Goal: Complete application form

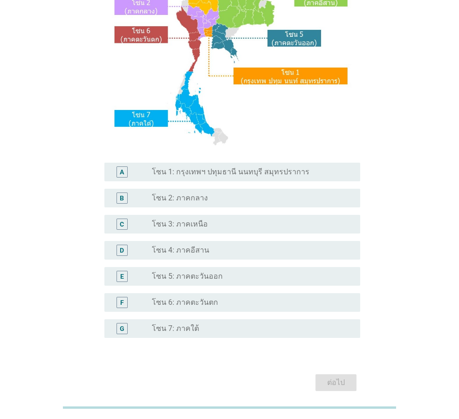
scroll to position [140, 0]
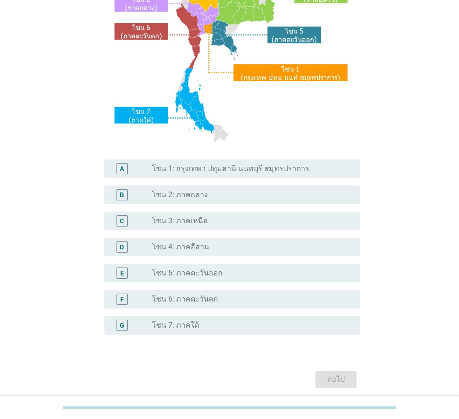
click at [221, 324] on div "radio_button_unchecked โซน 7: ภาคใต้" at bounding box center [249, 325] width 194 height 9
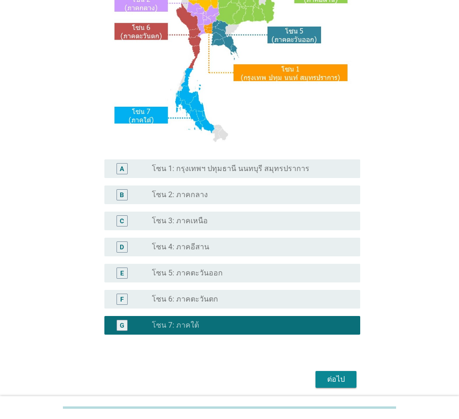
click at [328, 376] on div "ต่อไป" at bounding box center [336, 379] width 26 height 11
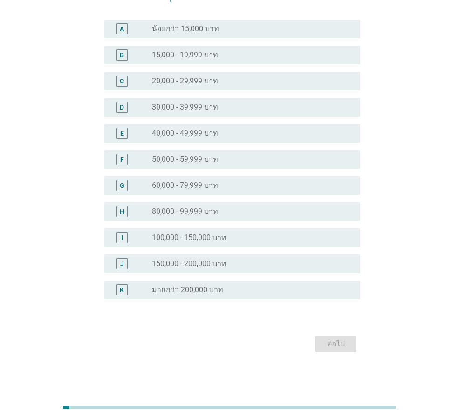
scroll to position [0, 0]
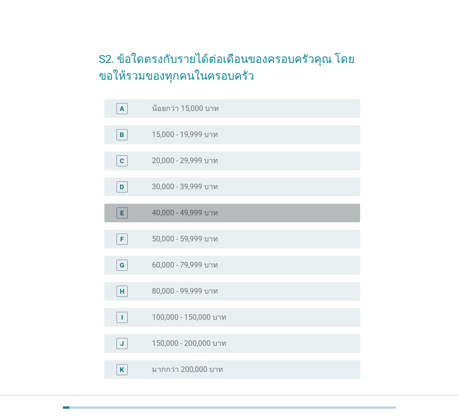
click at [268, 216] on div "radio_button_unchecked 40,000 - 49,999 บาท" at bounding box center [249, 212] width 194 height 9
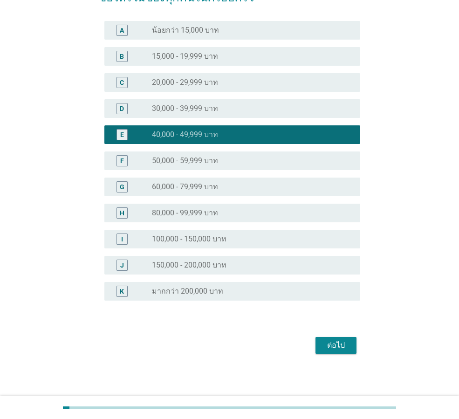
scroll to position [80, 0]
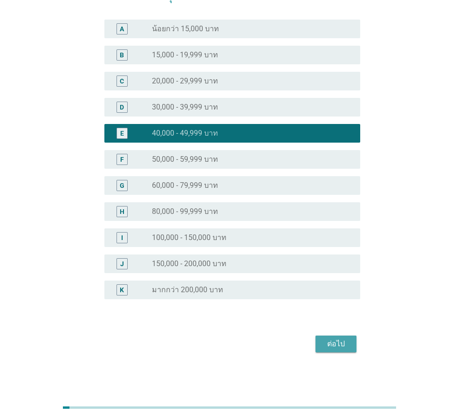
click at [336, 347] on div "ต่อไป" at bounding box center [336, 344] width 26 height 11
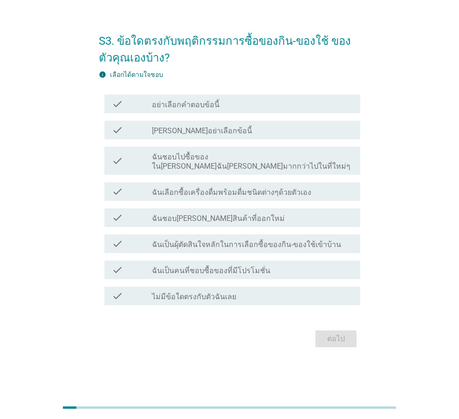
scroll to position [0, 0]
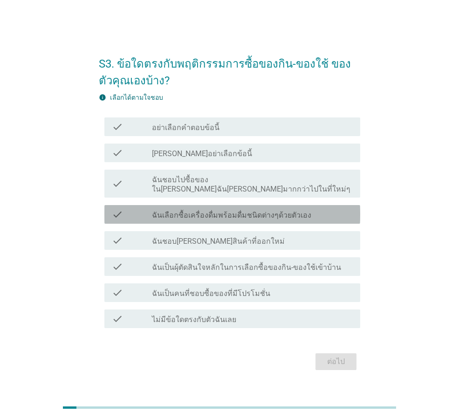
click at [266, 214] on label "ฉันเลือกซื้อเครื่องดื่มพร้อมดื่มชนิดต่างๆด้วยตัวเอง" at bounding box center [231, 215] width 159 height 9
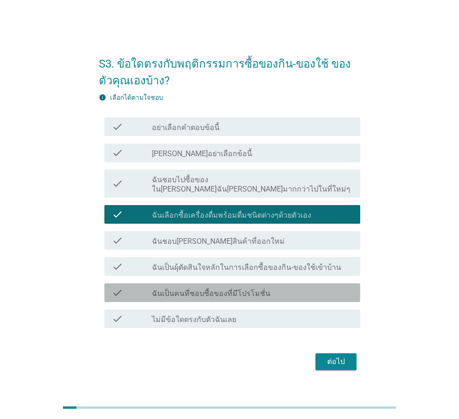
click at [272, 290] on div "check_box_outline_blank ฉันเป็นคนที่ชอบซื้อของที่มีโปรโมชั่น" at bounding box center [252, 292] width 201 height 11
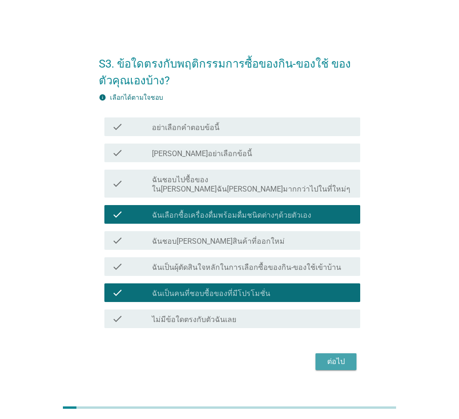
click at [337, 356] on div "ต่อไป" at bounding box center [336, 361] width 26 height 11
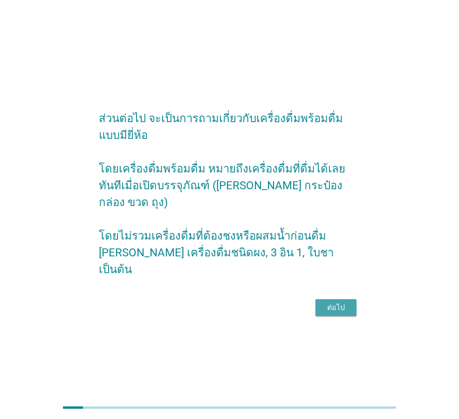
click at [346, 302] on div "ต่อไป" at bounding box center [336, 307] width 26 height 11
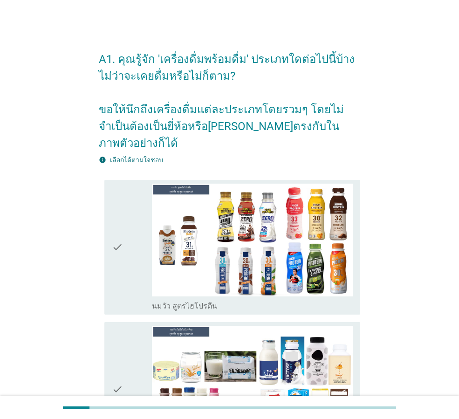
click at [120, 236] on icon "check" at bounding box center [117, 247] width 11 height 127
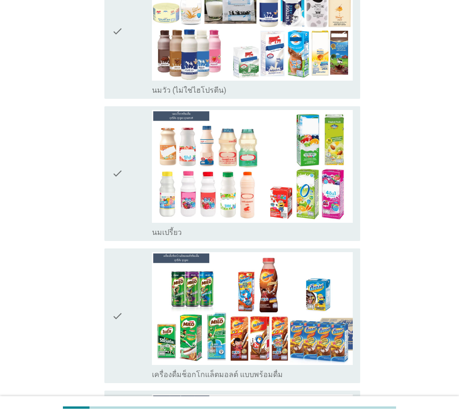
scroll to position [420, 0]
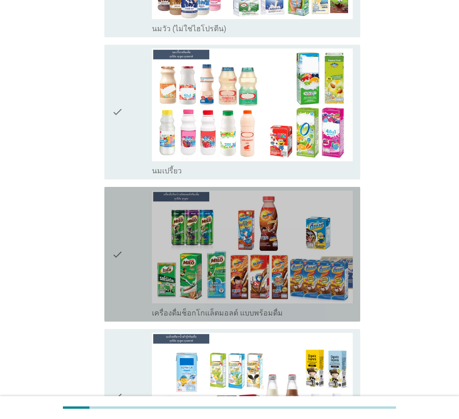
click at [124, 238] on div "check" at bounding box center [132, 254] width 40 height 127
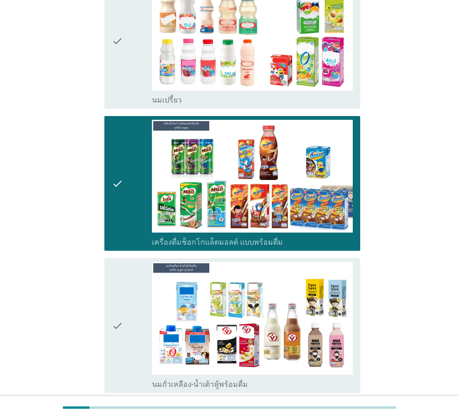
scroll to position [560, 0]
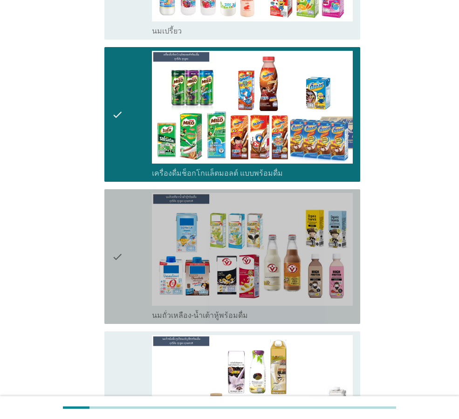
click at [127, 237] on div "check" at bounding box center [132, 256] width 40 height 127
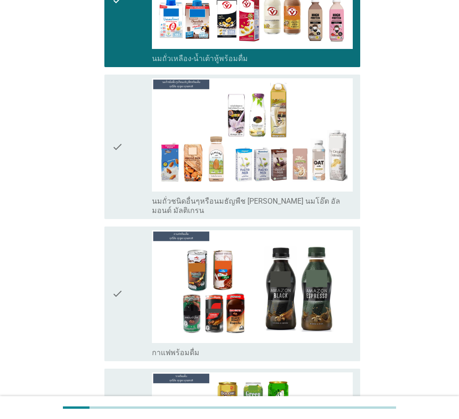
scroll to position [979, 0]
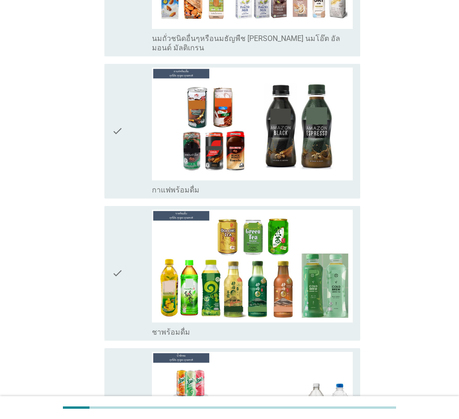
click at [127, 256] on div "check" at bounding box center [132, 273] width 40 height 127
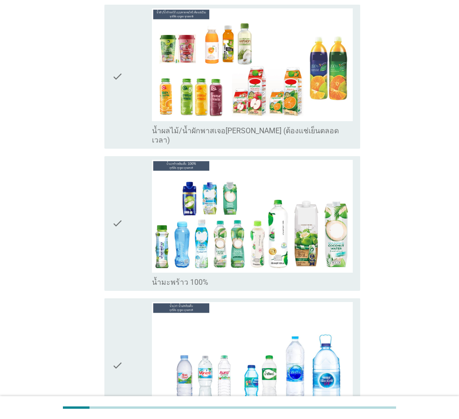
scroll to position [1912, 0]
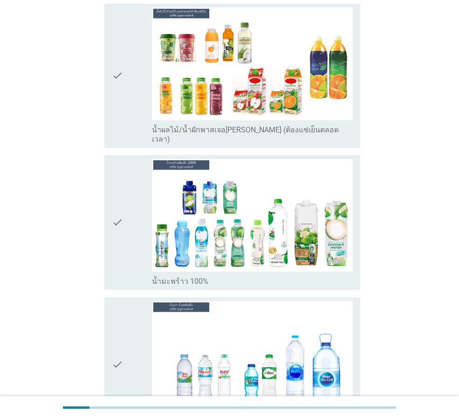
click at [128, 180] on div "check" at bounding box center [132, 222] width 40 height 127
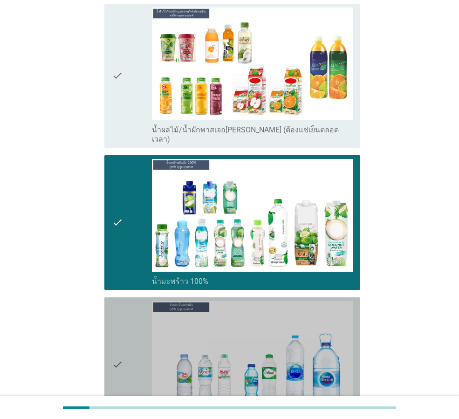
click at [125, 334] on div "check" at bounding box center [132, 364] width 40 height 127
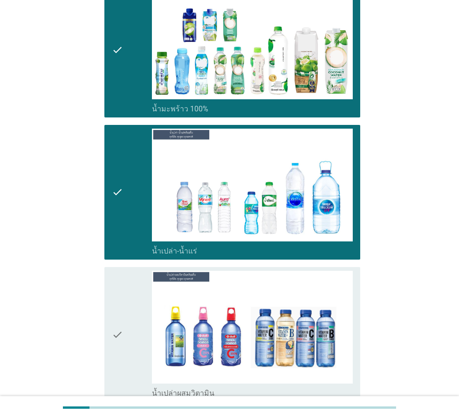
scroll to position [2192, 0]
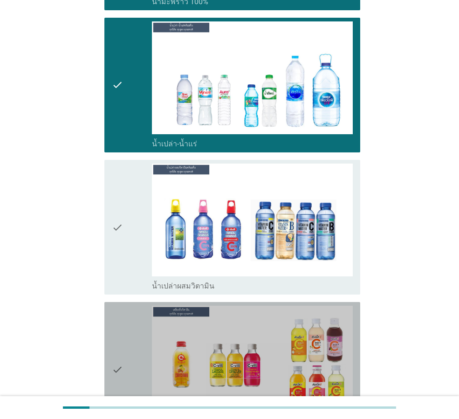
click at [142, 349] on div "check" at bounding box center [132, 369] width 40 height 127
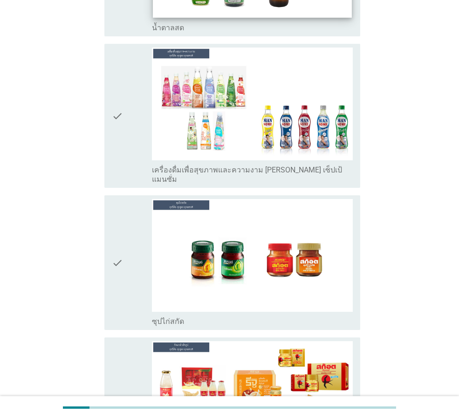
scroll to position [3279, 0]
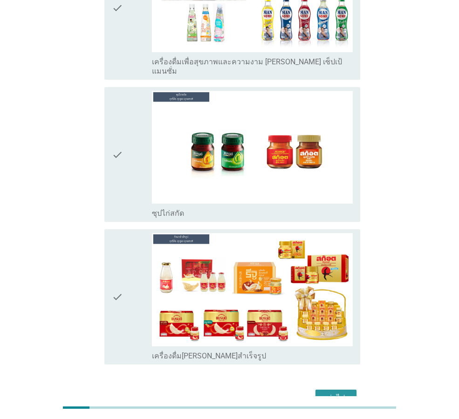
click at [340, 393] on div "ต่อไป" at bounding box center [336, 398] width 26 height 11
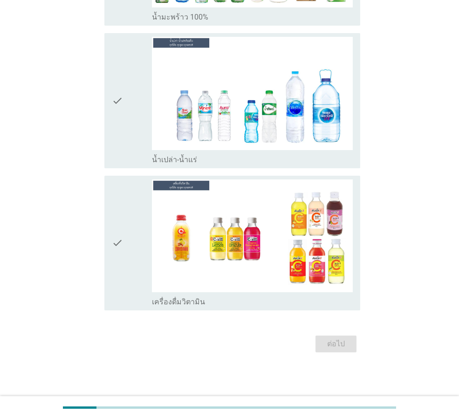
scroll to position [0, 0]
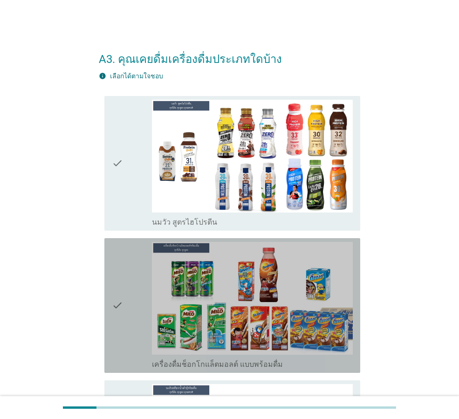
drag, startPoint x: 127, startPoint y: 293, endPoint x: 114, endPoint y: 171, distance: 122.4
click at [127, 289] on div "check" at bounding box center [132, 305] width 40 height 127
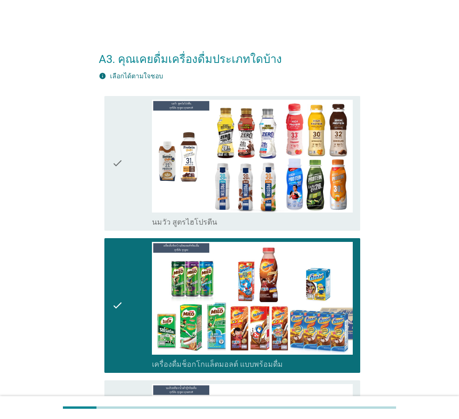
click at [113, 169] on icon "check" at bounding box center [117, 163] width 11 height 127
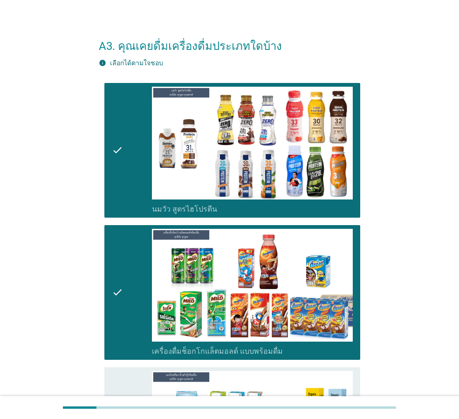
scroll to position [326, 0]
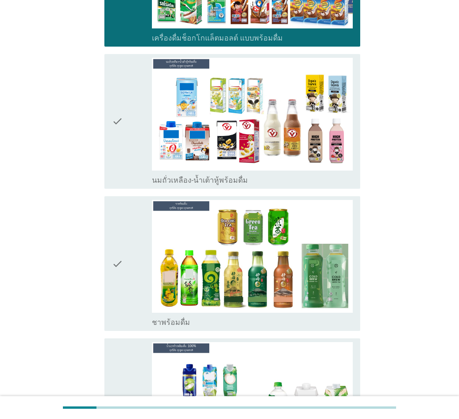
click at [136, 135] on div "check" at bounding box center [132, 121] width 40 height 127
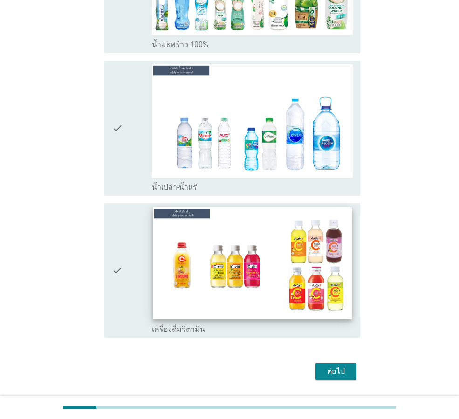
scroll to position [774, 0]
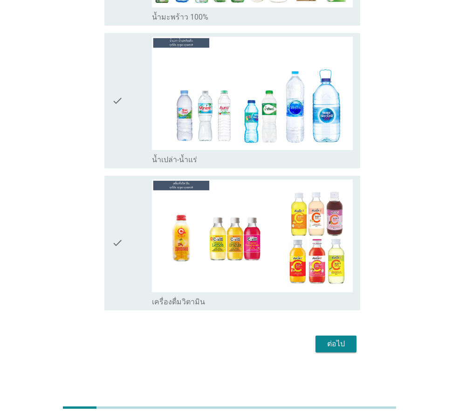
drag, startPoint x: 90, startPoint y: 238, endPoint x: 135, endPoint y: 244, distance: 46.0
click at [146, 248] on div "check" at bounding box center [132, 243] width 40 height 127
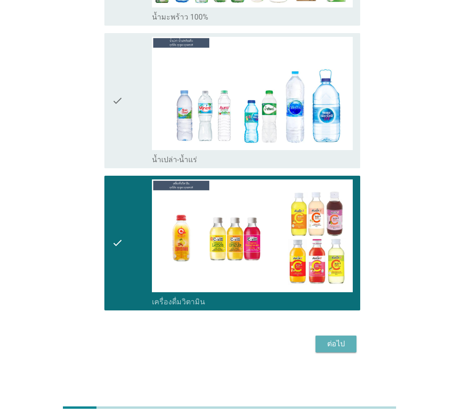
click at [330, 343] on div "ต่อไป" at bounding box center [336, 344] width 26 height 11
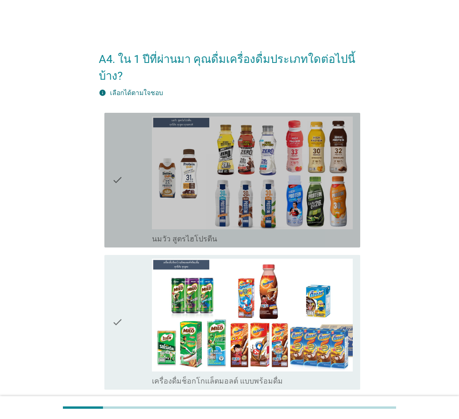
click at [135, 186] on div "check" at bounding box center [132, 180] width 40 height 127
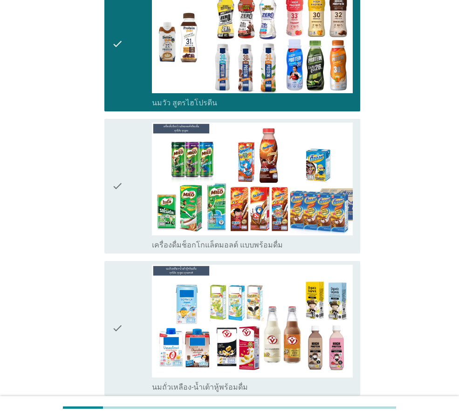
scroll to position [373, 0]
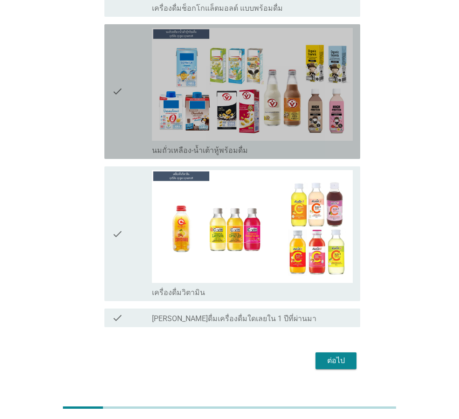
click at [125, 90] on div "check" at bounding box center [132, 91] width 40 height 127
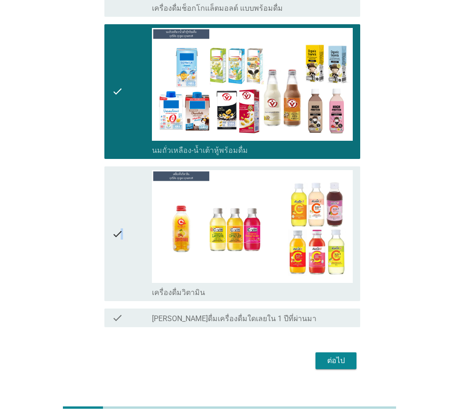
click at [123, 194] on icon "check" at bounding box center [117, 233] width 11 height 127
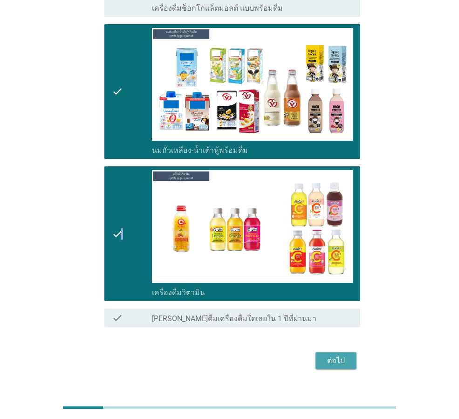
click at [335, 364] on div "ต่อไป" at bounding box center [336, 360] width 26 height 11
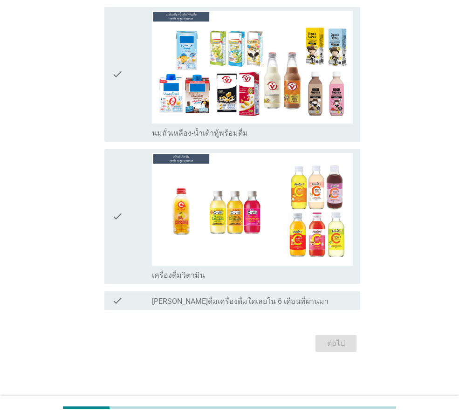
scroll to position [0, 0]
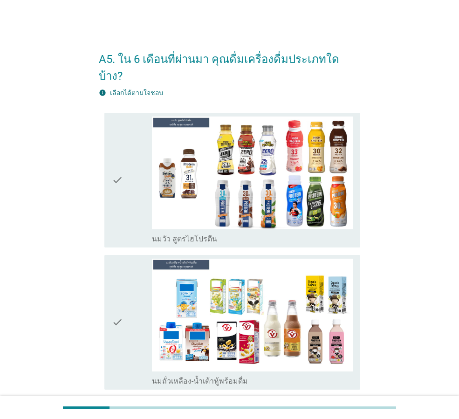
click at [131, 161] on div "check" at bounding box center [132, 180] width 40 height 127
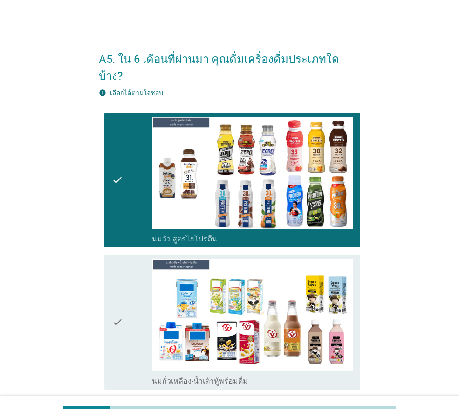
click at [134, 283] on div "check" at bounding box center [132, 322] width 40 height 127
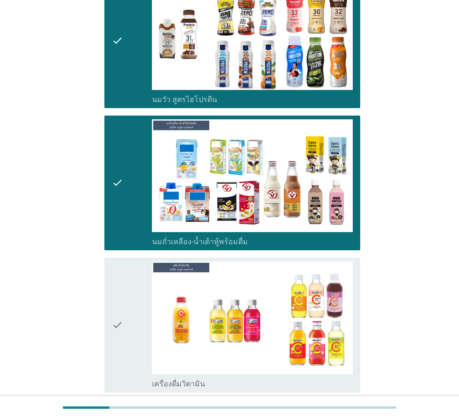
scroll to position [231, 0]
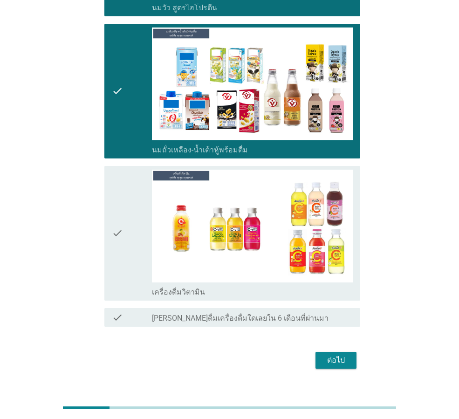
click at [147, 226] on div "check" at bounding box center [132, 233] width 40 height 127
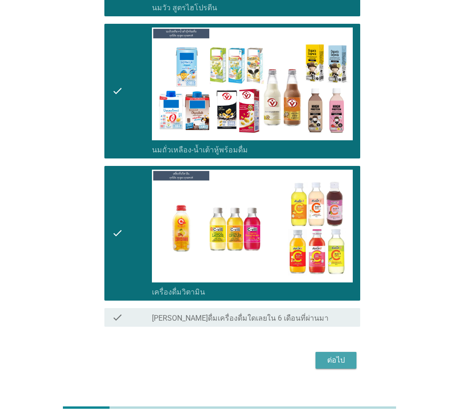
click at [333, 355] on div "ต่อไป" at bounding box center [336, 360] width 26 height 11
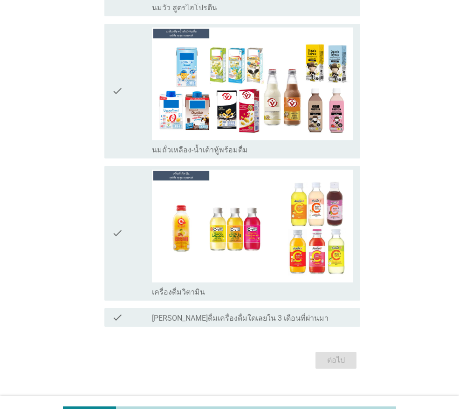
scroll to position [0, 0]
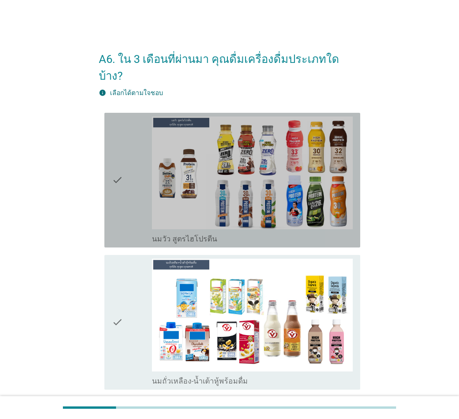
click at [117, 162] on icon "check" at bounding box center [117, 180] width 11 height 127
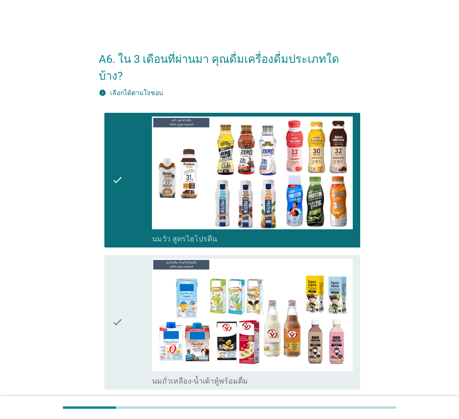
click at [122, 300] on icon "check" at bounding box center [117, 322] width 11 height 127
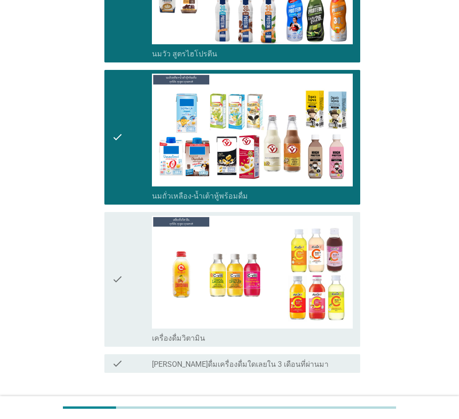
scroll to position [231, 0]
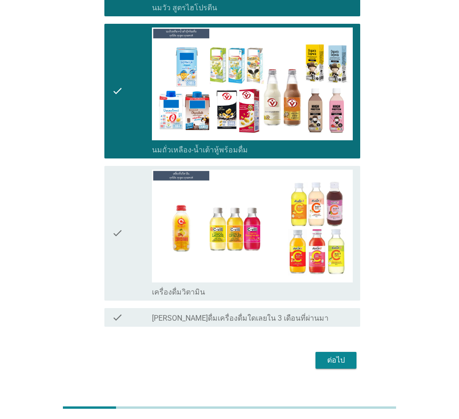
click at [117, 228] on icon "check" at bounding box center [117, 233] width 11 height 127
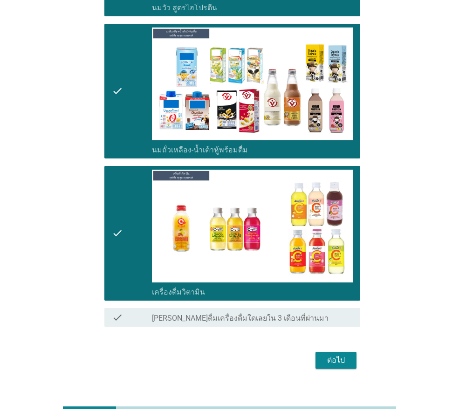
click at [326, 355] on div "ต่อไป" at bounding box center [336, 360] width 26 height 11
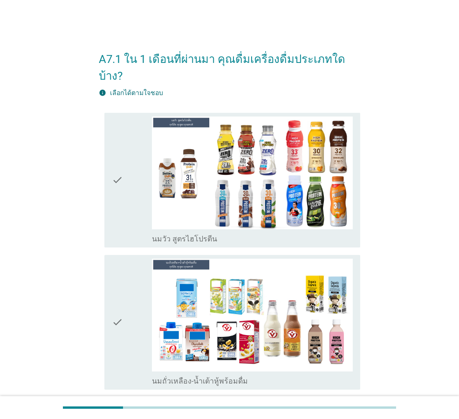
click at [134, 169] on div "check" at bounding box center [132, 180] width 40 height 127
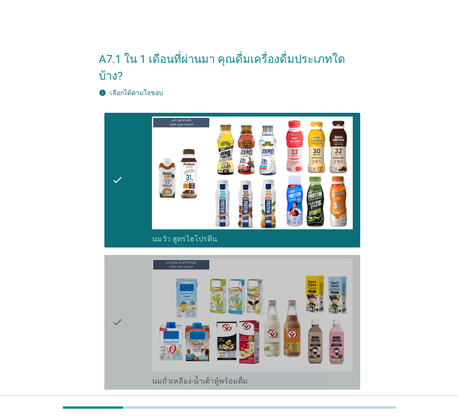
click at [119, 260] on icon "check" at bounding box center [117, 322] width 11 height 127
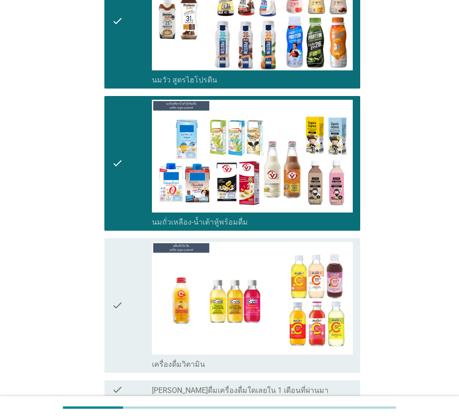
scroll to position [231, 0]
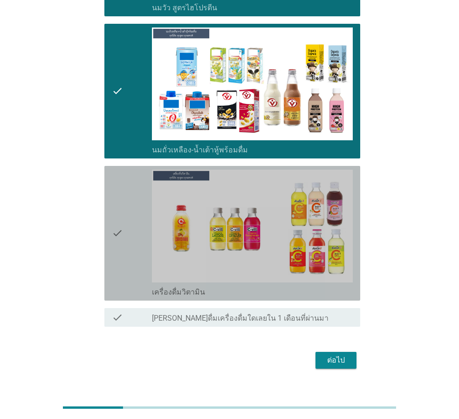
click at [131, 256] on div "check" at bounding box center [132, 233] width 40 height 127
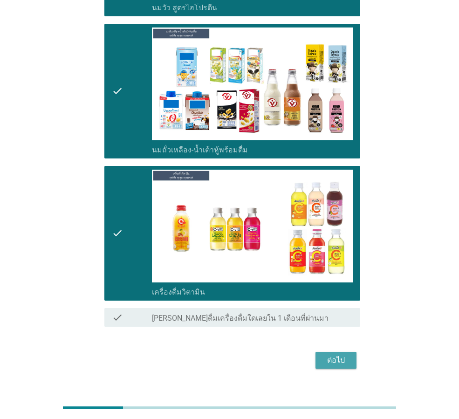
click at [346, 355] on div "ต่อไป" at bounding box center [336, 360] width 26 height 11
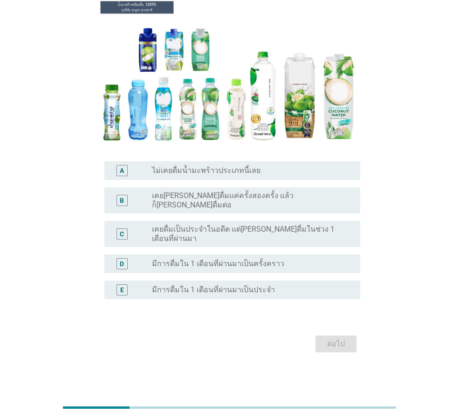
scroll to position [0, 0]
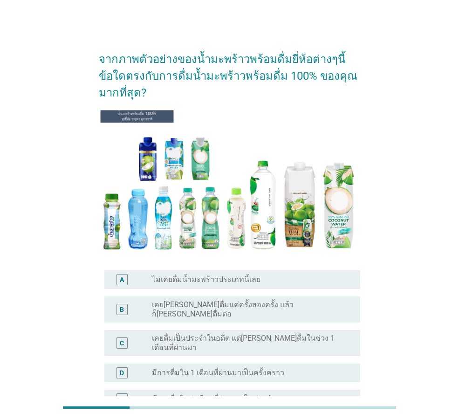
click at [189, 298] on div "B radio_button_unchecked เคย[PERSON_NAME]ดื่มแค่ครั้งสองครั้ง แล้วก็[PERSON_NAM…" at bounding box center [232, 310] width 256 height 26
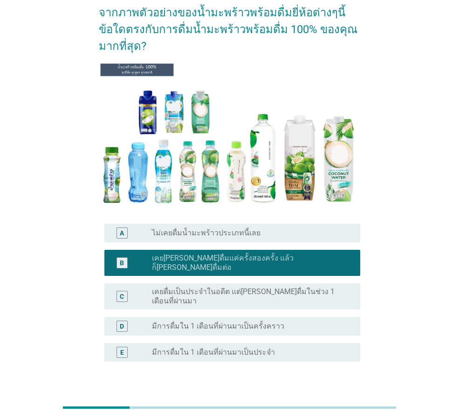
scroll to position [94, 0]
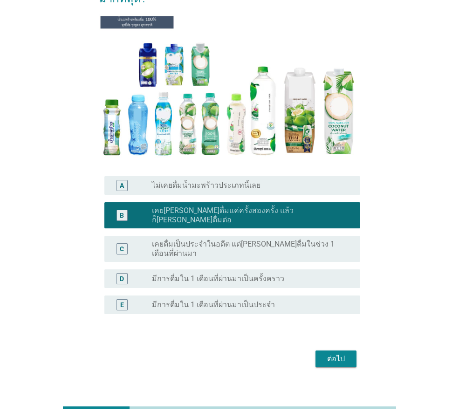
click at [229, 240] on label "เคยดื่มเป็นประจำในอดีต แต่[PERSON_NAME]ดื่มในช่วง 1 เดือนที่ผ่านมา" at bounding box center [249, 249] width 194 height 19
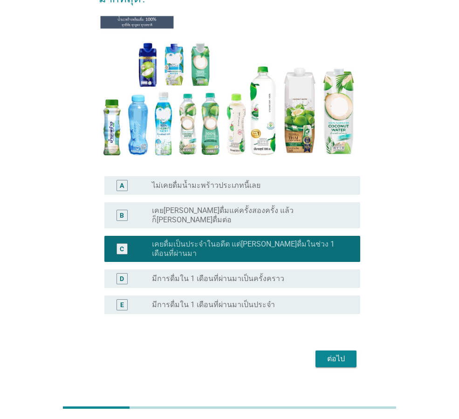
click at [345, 354] on div "ต่อไป" at bounding box center [336, 359] width 26 height 11
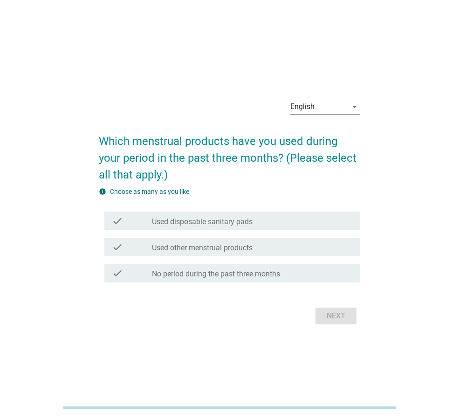
click at [235, 235] on div "check check_box_outline_blank Used other menstrual products" at bounding box center [230, 247] width 262 height 26
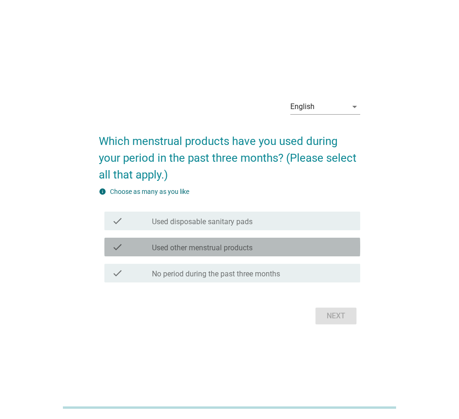
click at [242, 244] on label "Used other menstrual products" at bounding box center [202, 247] width 101 height 9
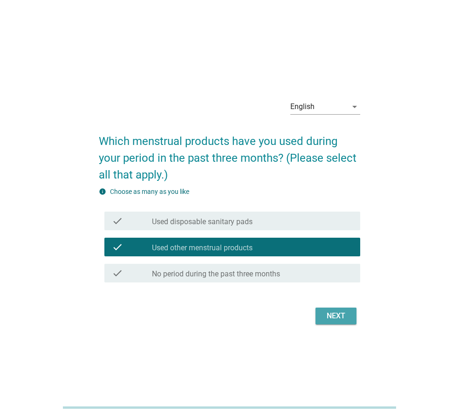
click at [329, 315] on div "Next" at bounding box center [336, 316] width 26 height 11
